Goal: Task Accomplishment & Management: Use online tool/utility

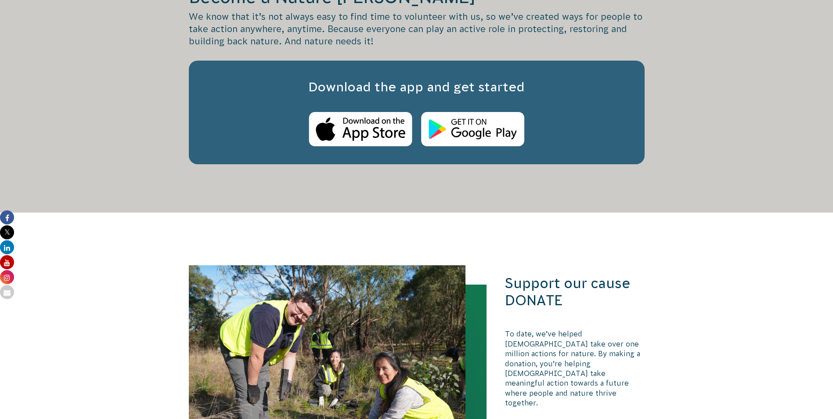
scroll to position [885, 0]
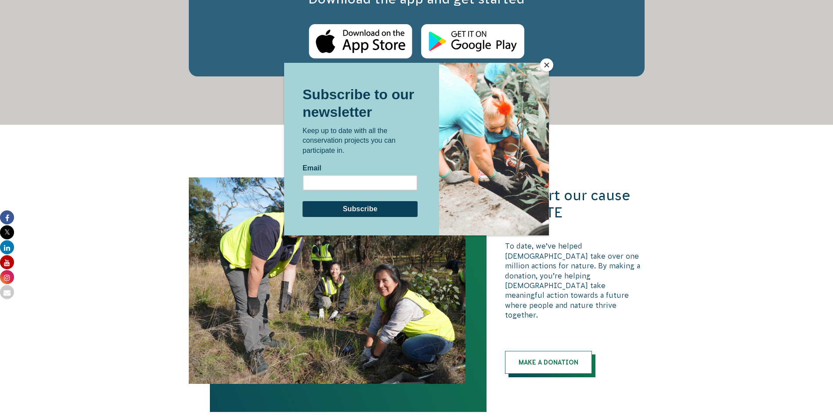
click at [546, 65] on button "Close" at bounding box center [546, 64] width 13 height 13
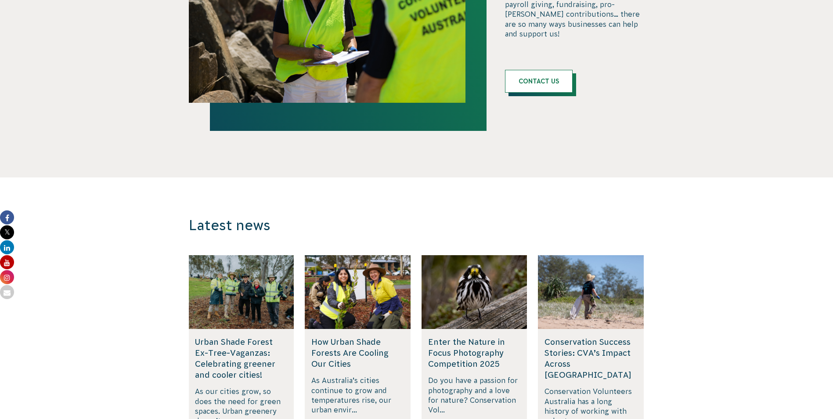
scroll to position [1676, 0]
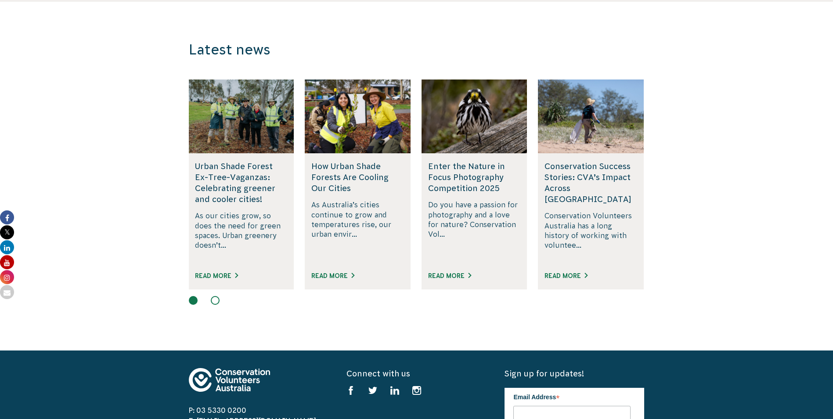
click at [214, 296] on button at bounding box center [215, 300] width 9 height 9
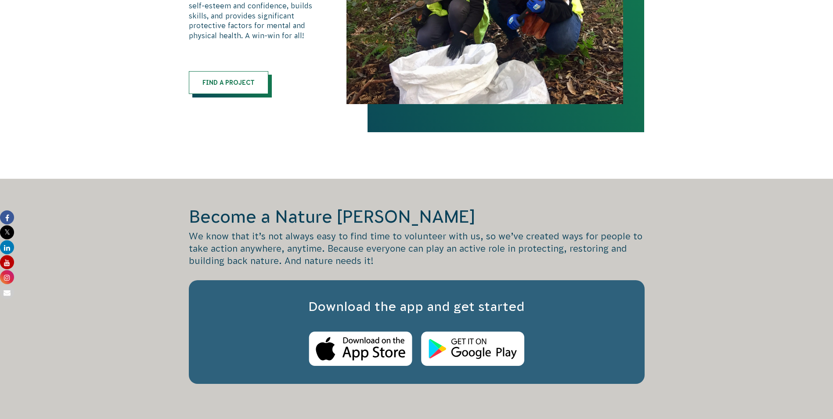
scroll to position [446, 0]
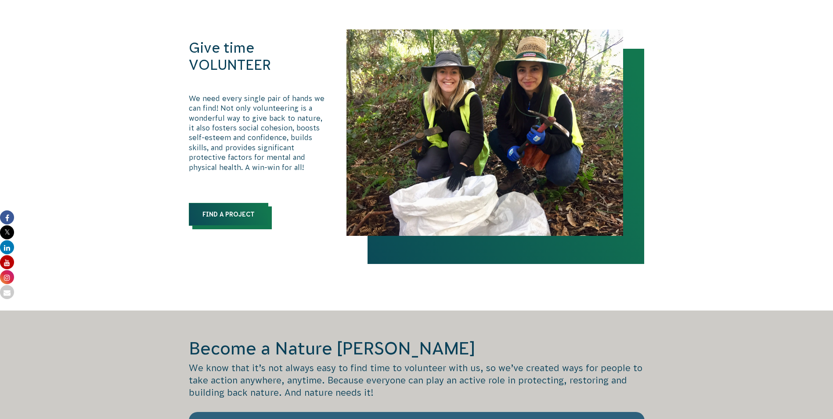
click at [226, 211] on link "Find a Project" at bounding box center [229, 214] width 80 height 23
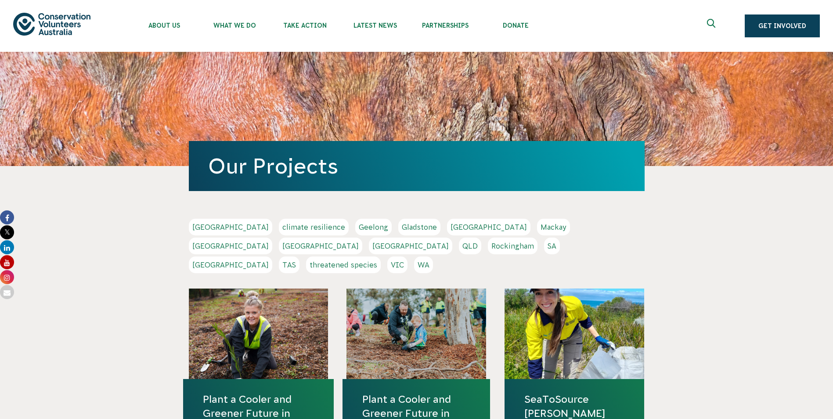
click at [713, 22] on icon "Expand search box" at bounding box center [712, 25] width 11 height 13
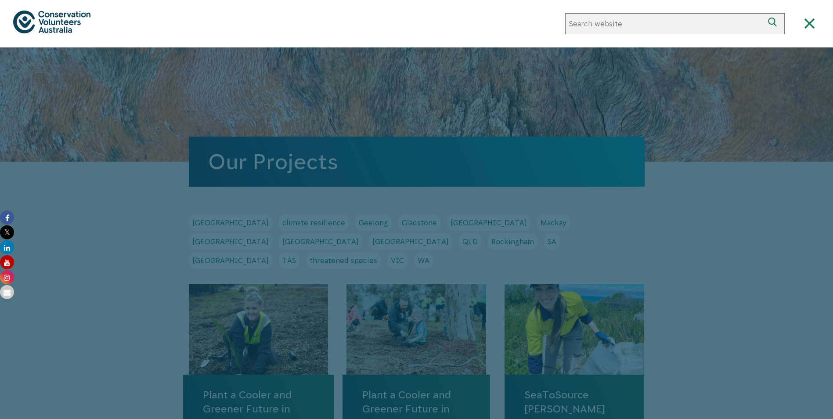
click at [811, 22] on use "Close search box" at bounding box center [809, 23] width 10 height 10
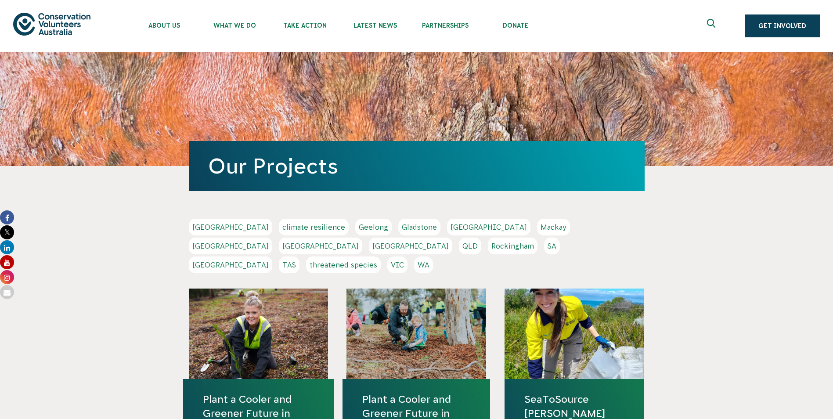
click at [300, 257] on link "TAS" at bounding box center [289, 265] width 21 height 17
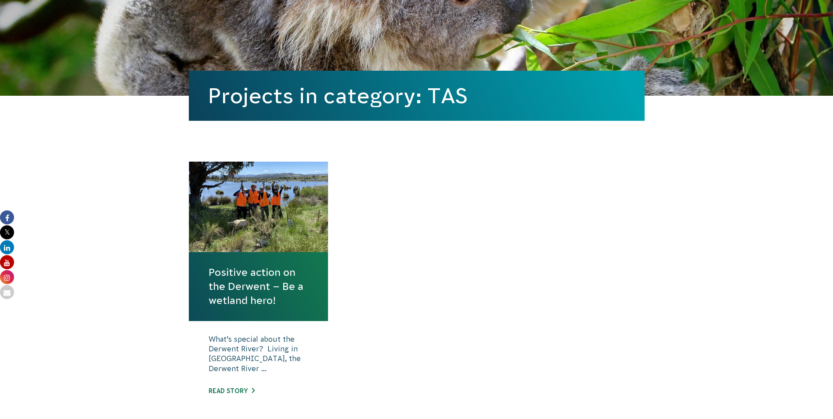
scroll to position [220, 0]
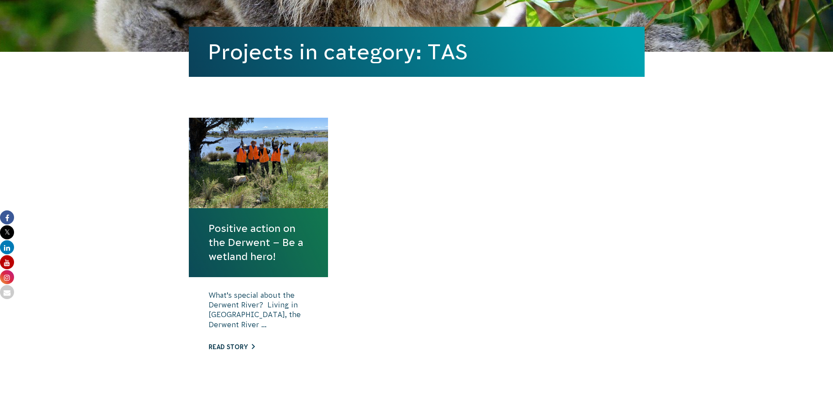
click at [228, 346] on link "Read story" at bounding box center [232, 347] width 46 height 7
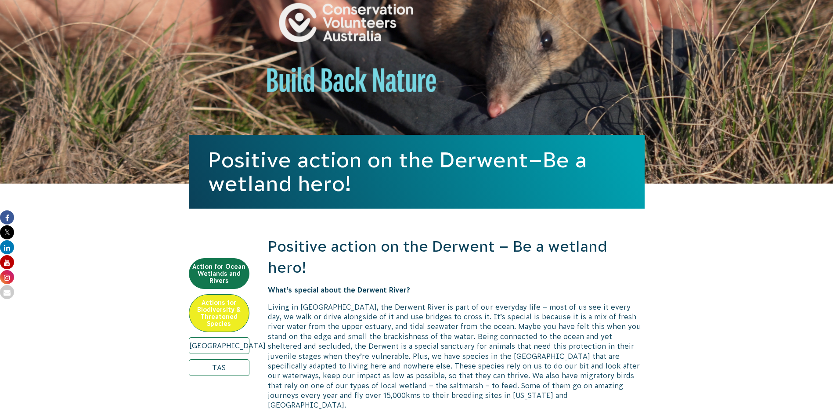
scroll to position [44, 0]
